Goal: Navigation & Orientation: Find specific page/section

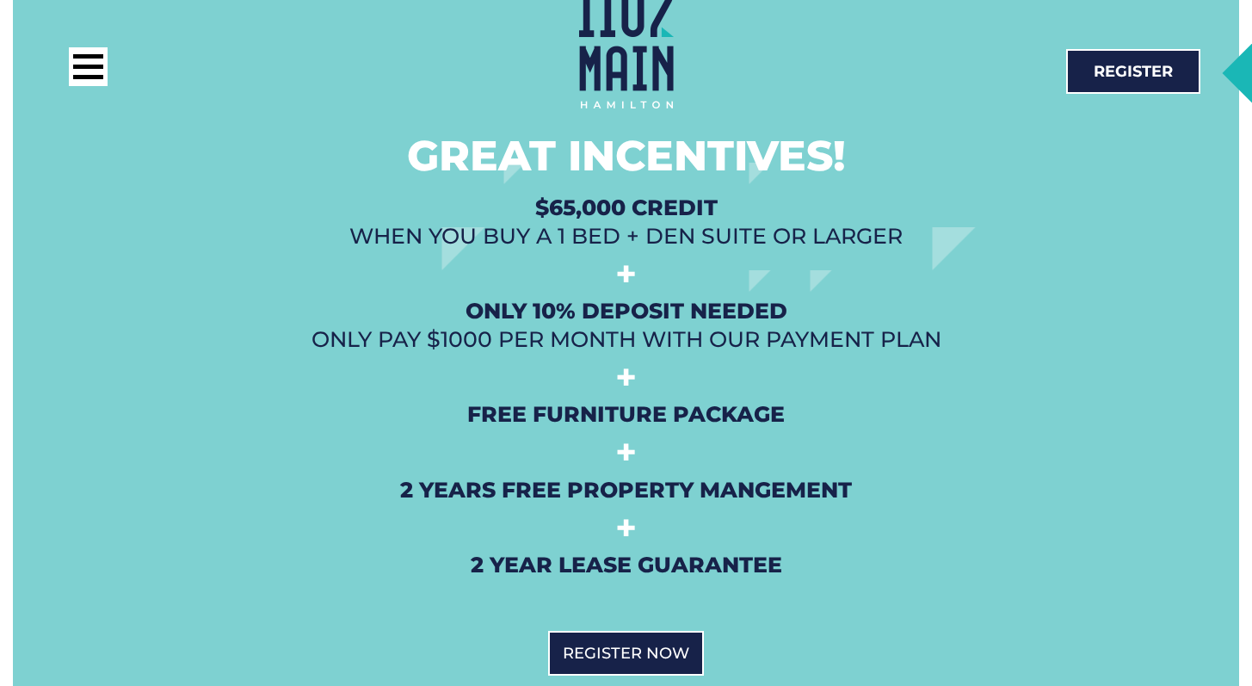
scroll to position [4139, 0]
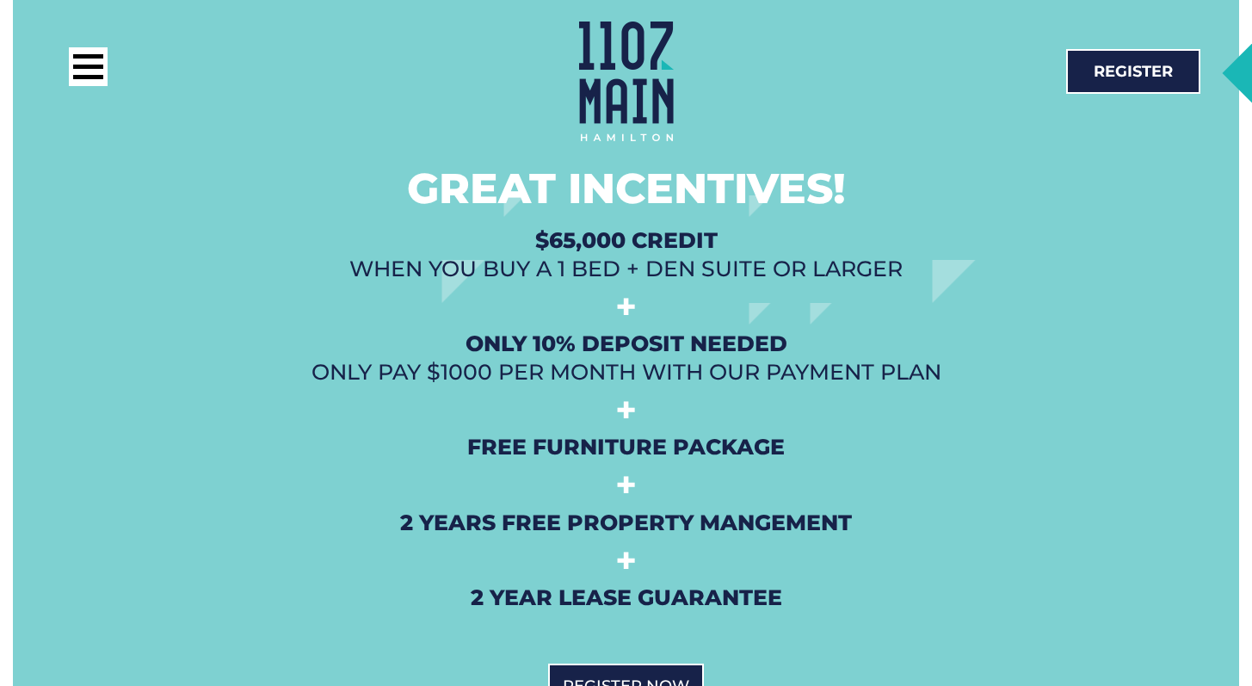
click at [116, 55] on div at bounding box center [337, 70] width 536 height 47
click at [98, 64] on div at bounding box center [88, 66] width 39 height 39
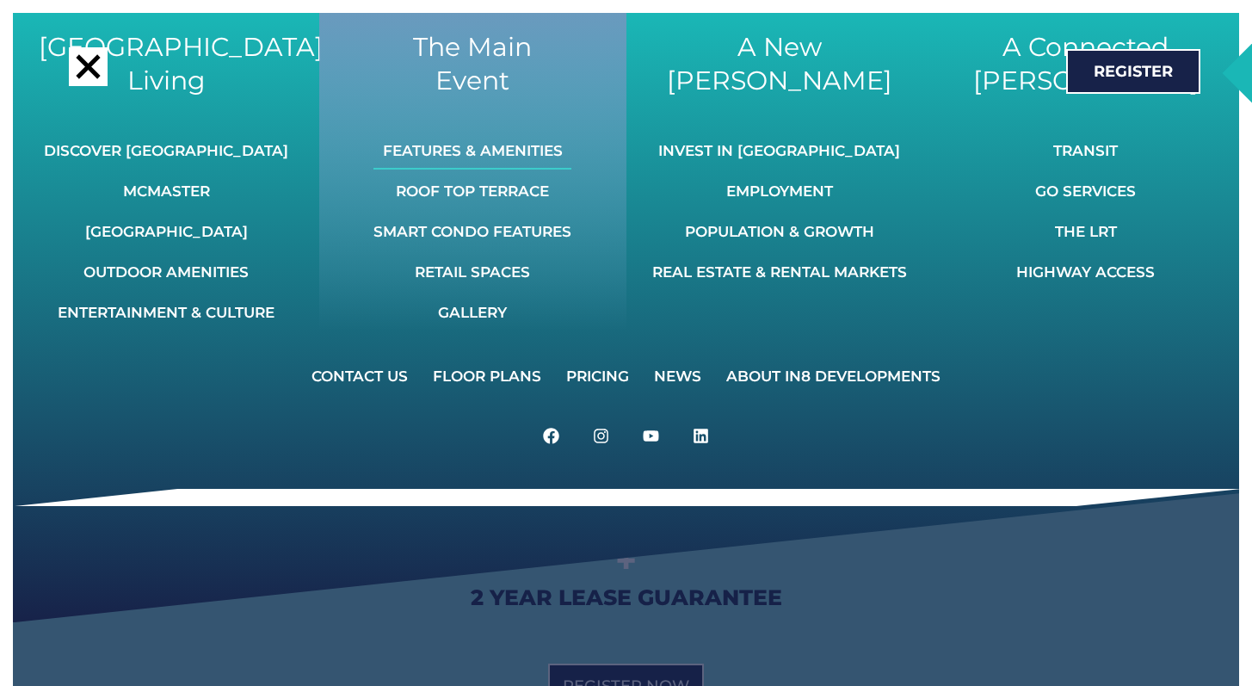
click at [451, 151] on link "Features & Amenities" at bounding box center [472, 151] width 198 height 38
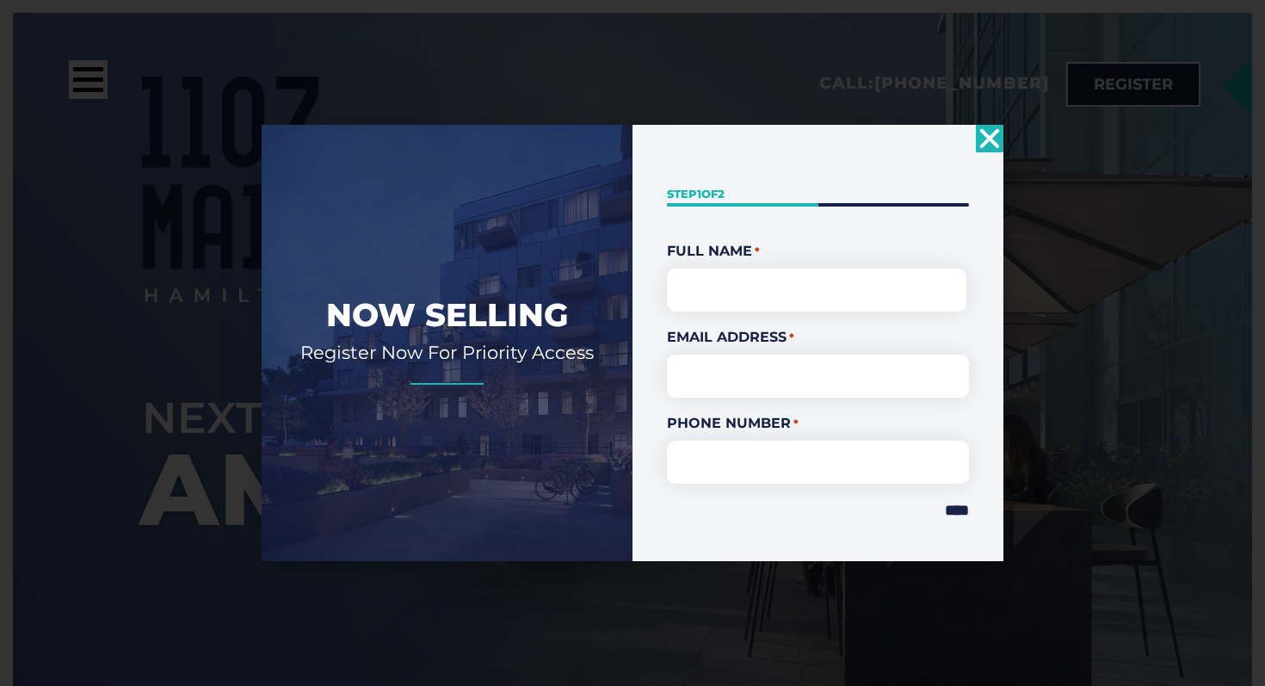
click at [1001, 140] on icon "Close" at bounding box center [990, 139] width 28 height 28
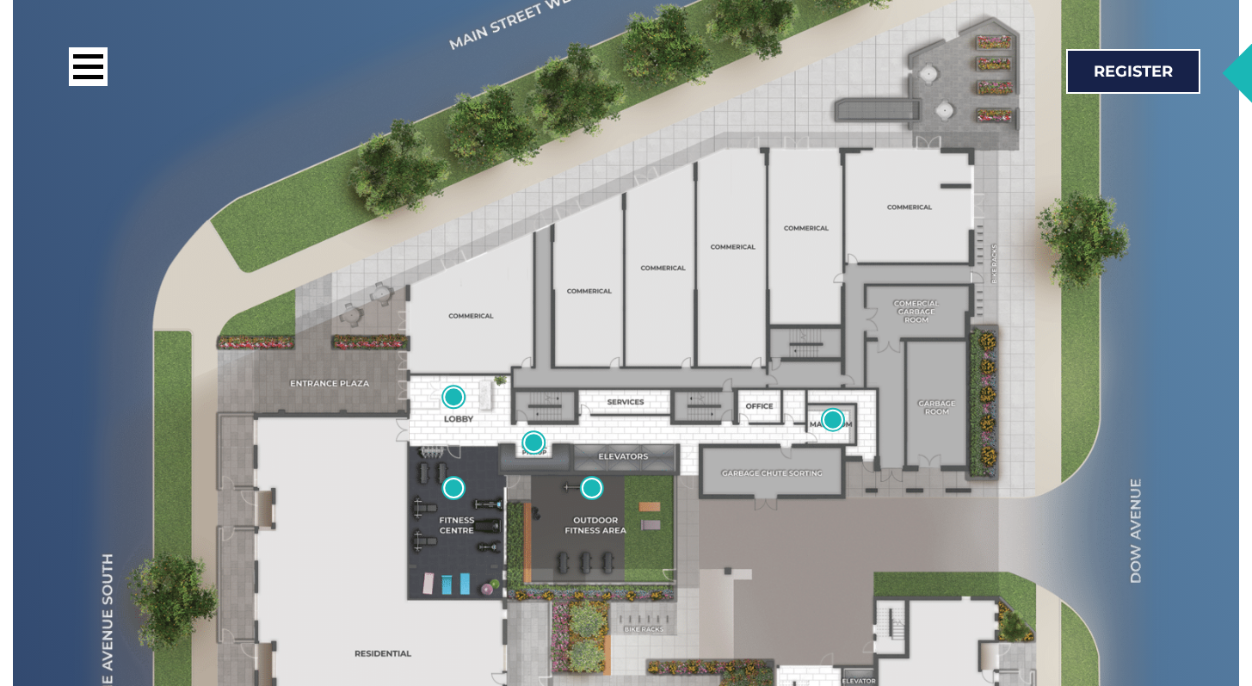
scroll to position [5398, 0]
